Goal: Information Seeking & Learning: Learn about a topic

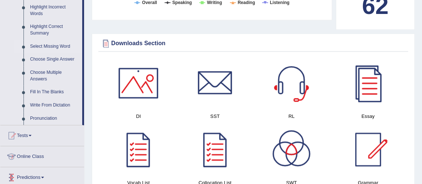
scroll to position [278, 0]
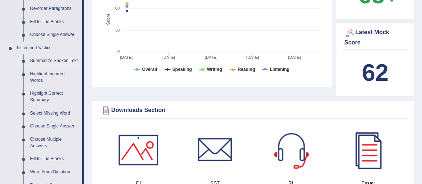
click at [58, 58] on link "Summarize Spoken Text" at bounding box center [54, 60] width 55 height 13
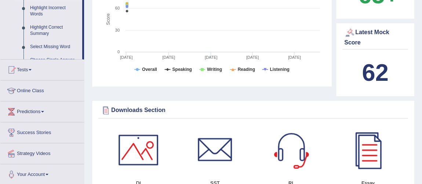
scroll to position [123, 0]
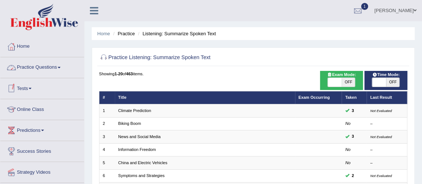
click at [53, 71] on link "Practice Questions" at bounding box center [42, 66] width 84 height 18
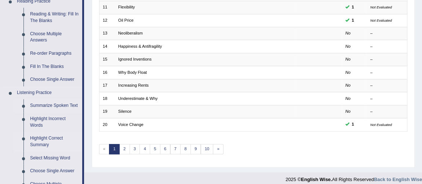
scroll to position [267, 0]
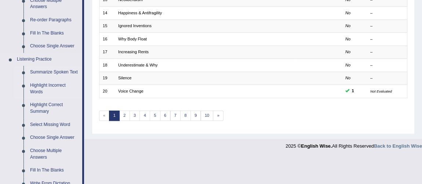
click at [49, 89] on link "Highlight Incorrect Words" at bounding box center [54, 88] width 55 height 19
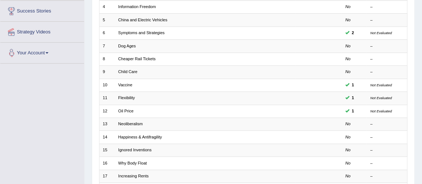
scroll to position [99, 0]
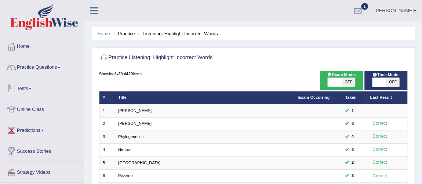
click at [46, 68] on link "Practice Questions" at bounding box center [42, 66] width 84 height 18
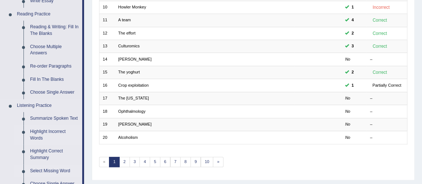
scroll to position [267, 0]
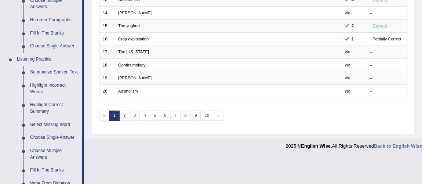
click at [50, 110] on link "Highlight Correct Summary" at bounding box center [54, 107] width 55 height 19
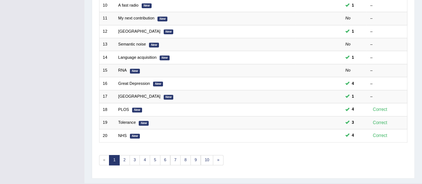
scroll to position [234, 0]
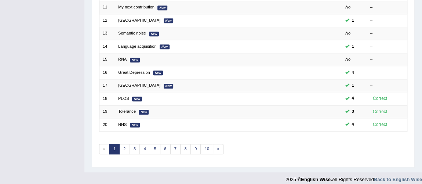
click at [118, 145] on link "1" at bounding box center [114, 149] width 11 height 10
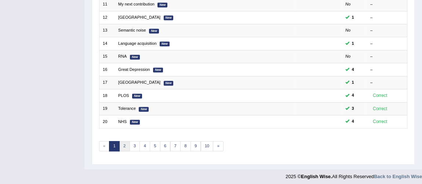
click at [122, 142] on link "2" at bounding box center [124, 146] width 11 height 10
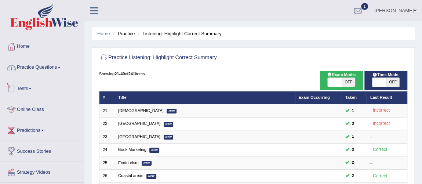
click at [52, 72] on link "Practice Questions" at bounding box center [42, 66] width 84 height 18
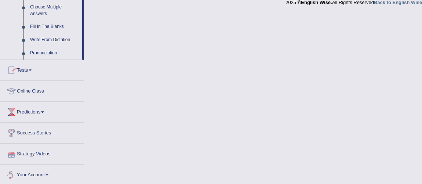
scroll to position [344, 0]
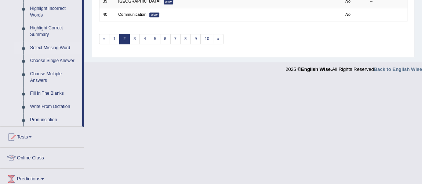
click at [48, 46] on link "Select Missing Word" at bounding box center [54, 48] width 55 height 13
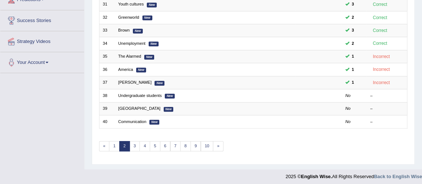
scroll to position [126, 0]
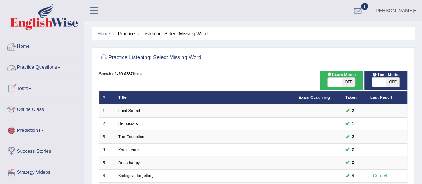
click at [41, 70] on link "Practice Questions" at bounding box center [42, 66] width 84 height 18
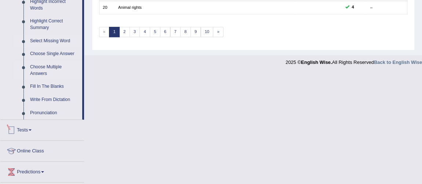
scroll to position [341, 0]
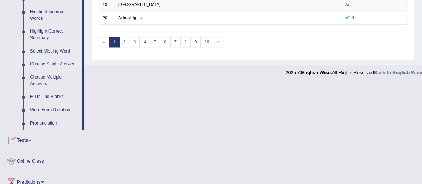
click at [62, 62] on link "Choose Single Answer" at bounding box center [54, 64] width 55 height 13
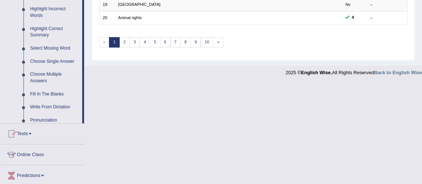
scroll to position [237, 0]
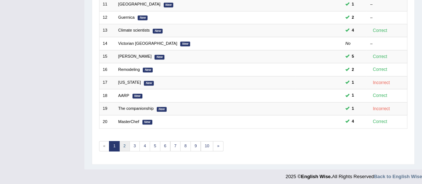
click at [125, 141] on link "2" at bounding box center [124, 146] width 11 height 10
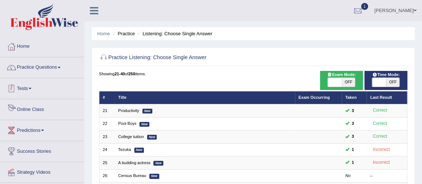
click at [55, 69] on link "Practice Questions" at bounding box center [42, 66] width 84 height 18
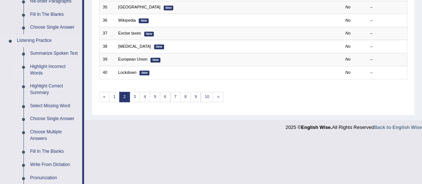
scroll to position [367, 0]
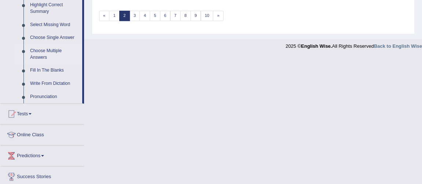
click at [51, 53] on link "Choose Multiple Answers" at bounding box center [54, 53] width 55 height 19
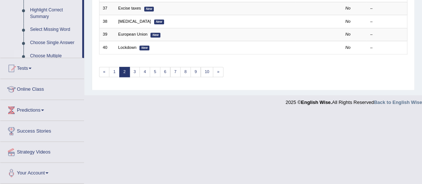
scroll to position [165, 0]
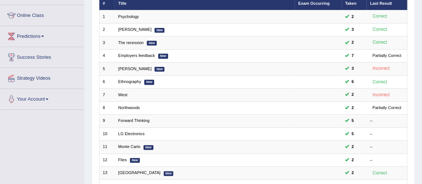
scroll to position [33, 0]
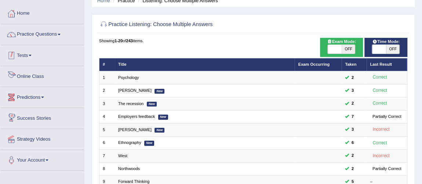
click at [38, 33] on link "Practice Questions" at bounding box center [42, 33] width 84 height 18
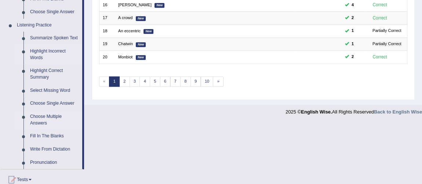
scroll to position [334, 0]
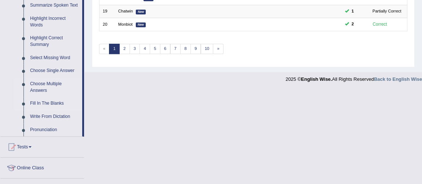
click at [50, 104] on link "Fill In The Blanks" at bounding box center [54, 103] width 55 height 13
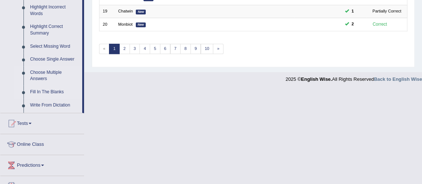
scroll to position [161, 0]
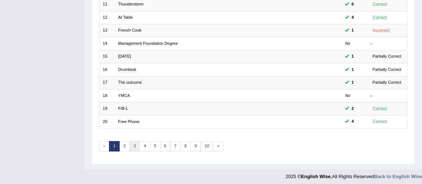
click at [136, 143] on link "3" at bounding box center [135, 146] width 11 height 10
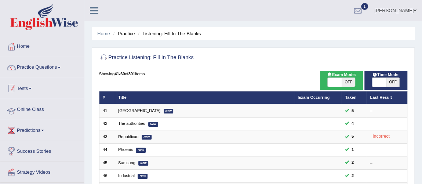
click at [37, 64] on link "Practice Questions" at bounding box center [42, 66] width 84 height 18
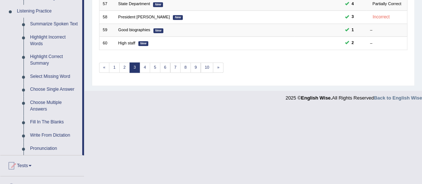
scroll to position [367, 0]
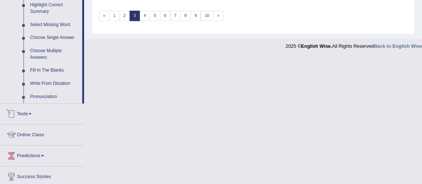
click at [61, 82] on link "Write From Dictation" at bounding box center [54, 83] width 55 height 13
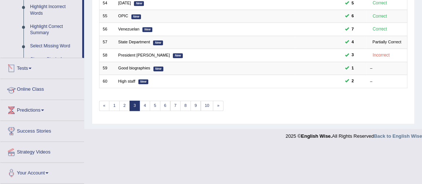
scroll to position [237, 0]
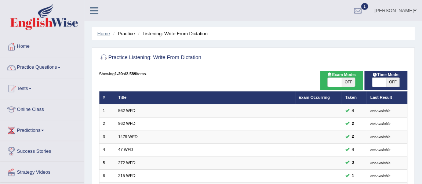
click at [101, 35] on link "Home" at bounding box center [103, 34] width 13 height 6
